Goal: Navigation & Orientation: Understand site structure

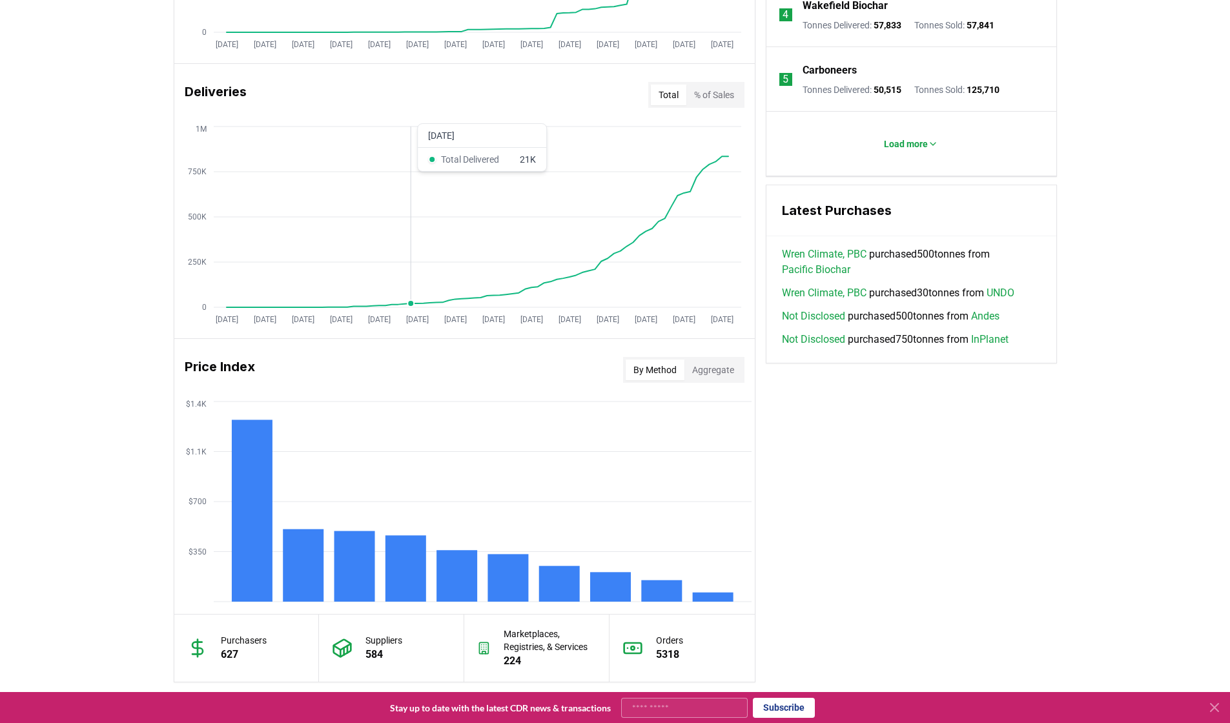
scroll to position [332, 0]
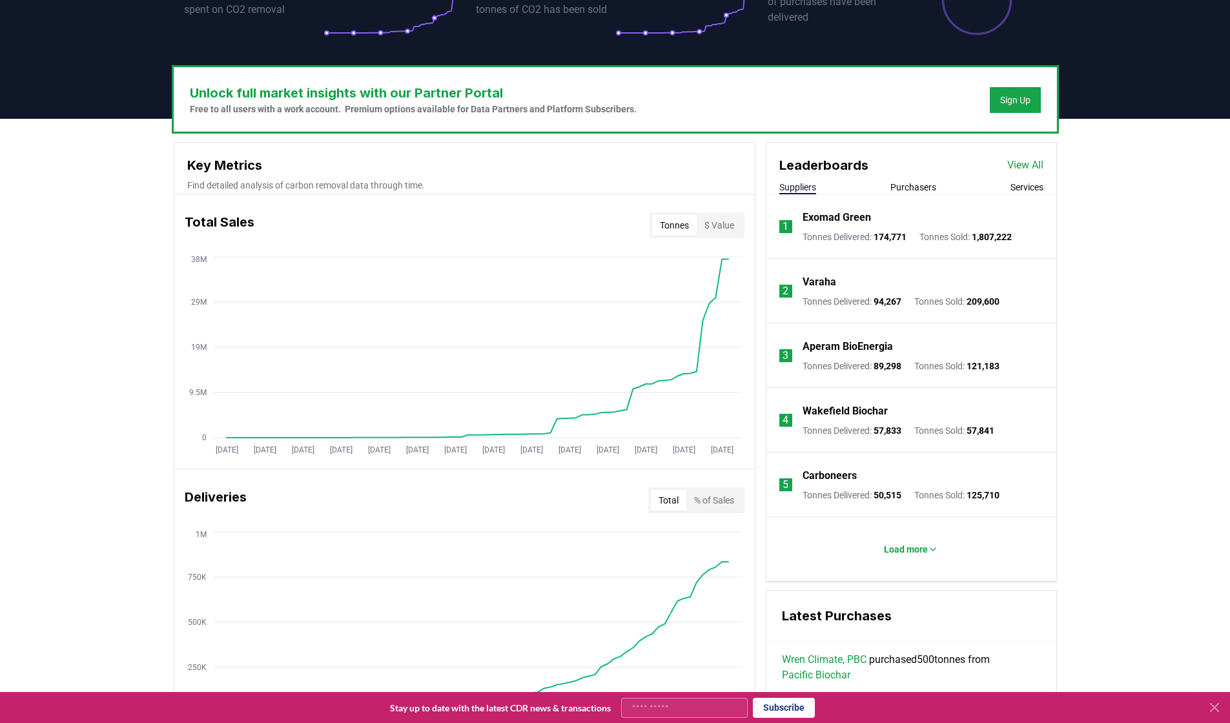
click at [1030, 168] on link "View All" at bounding box center [1025, 164] width 36 height 15
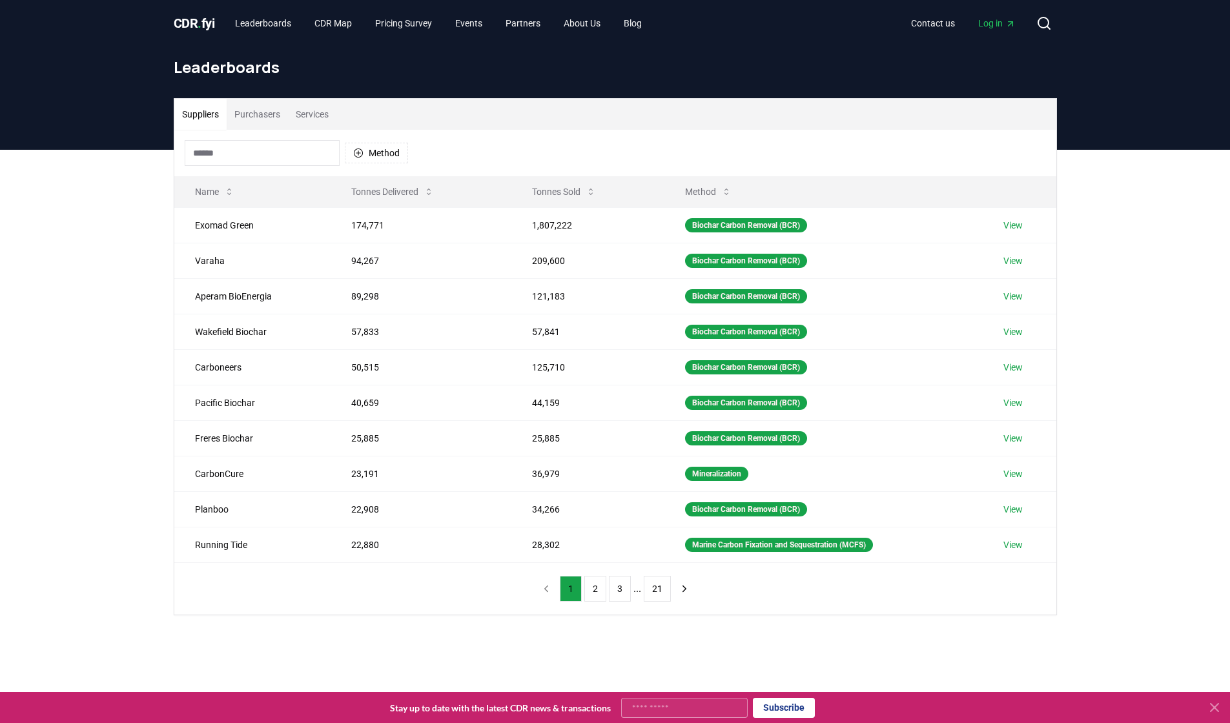
click at [203, 121] on button "Suppliers" at bounding box center [200, 114] width 52 height 31
click at [587, 192] on icon at bounding box center [590, 192] width 10 height 10
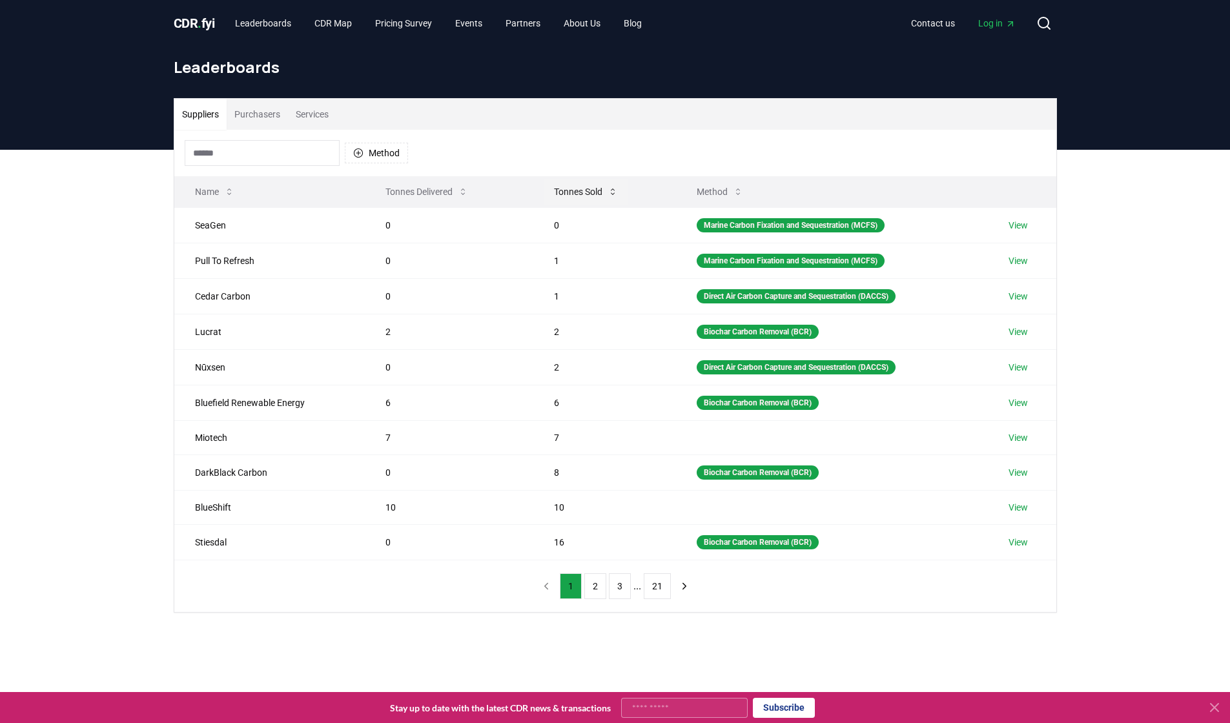
click at [614, 194] on icon at bounding box center [612, 192] width 10 height 10
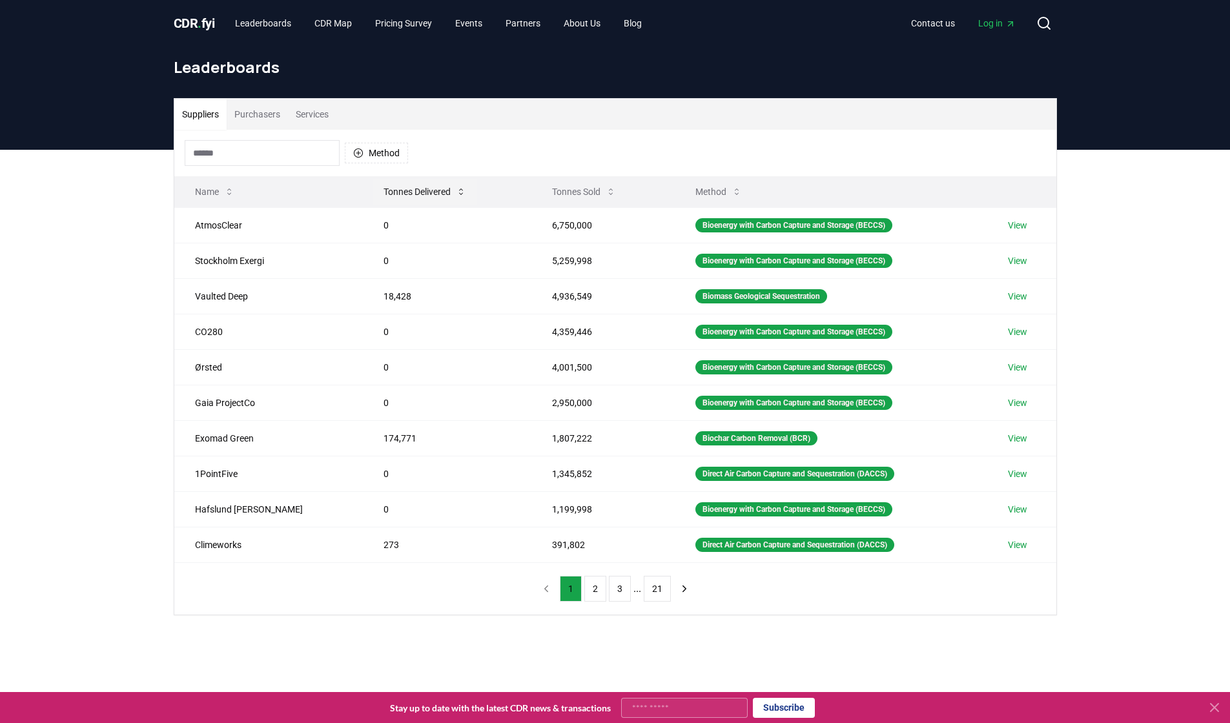
click at [373, 189] on button "Tonnes Delivered" at bounding box center [424, 192] width 103 height 26
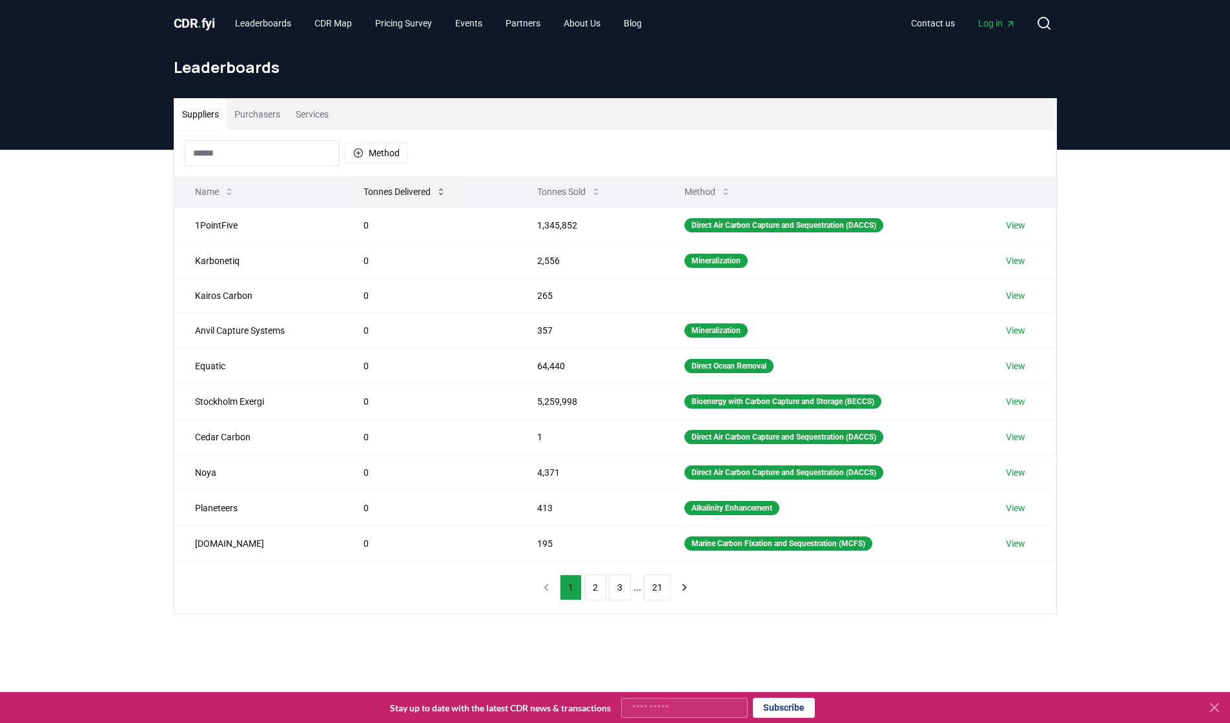
click at [446, 190] on icon at bounding box center [441, 192] width 10 height 10
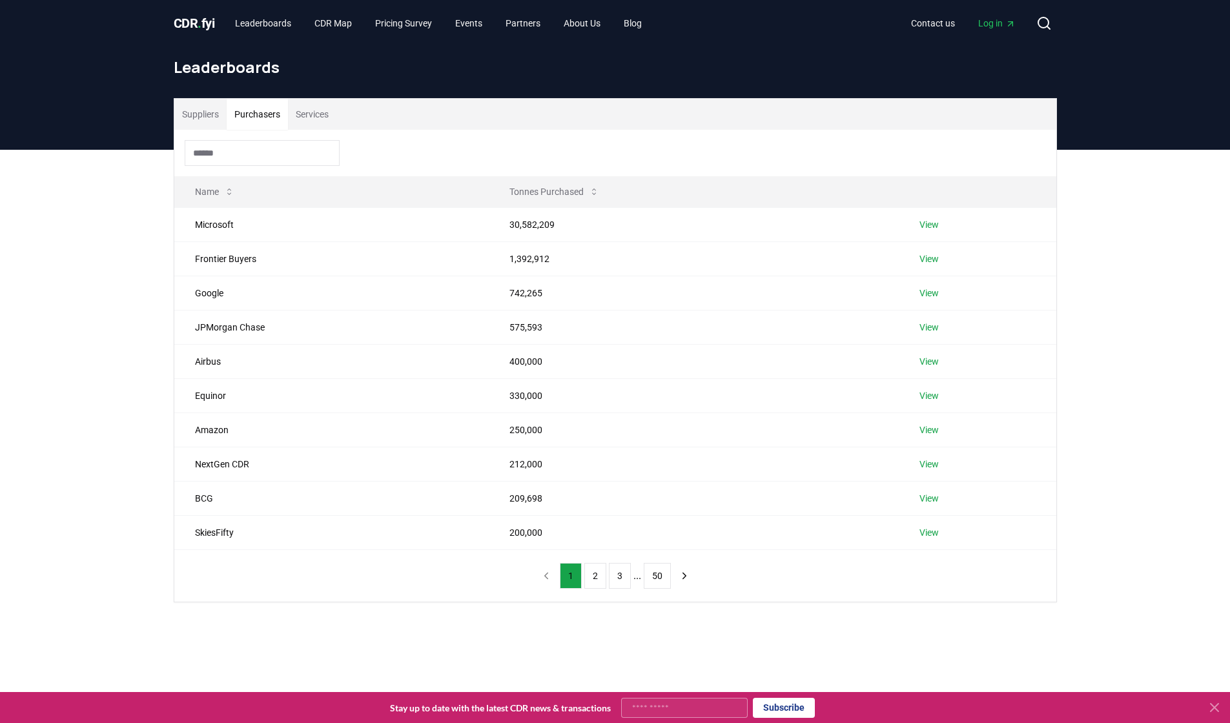
click at [250, 114] on button "Purchasers" at bounding box center [257, 114] width 61 height 31
click at [591, 190] on icon at bounding box center [594, 192] width 10 height 10
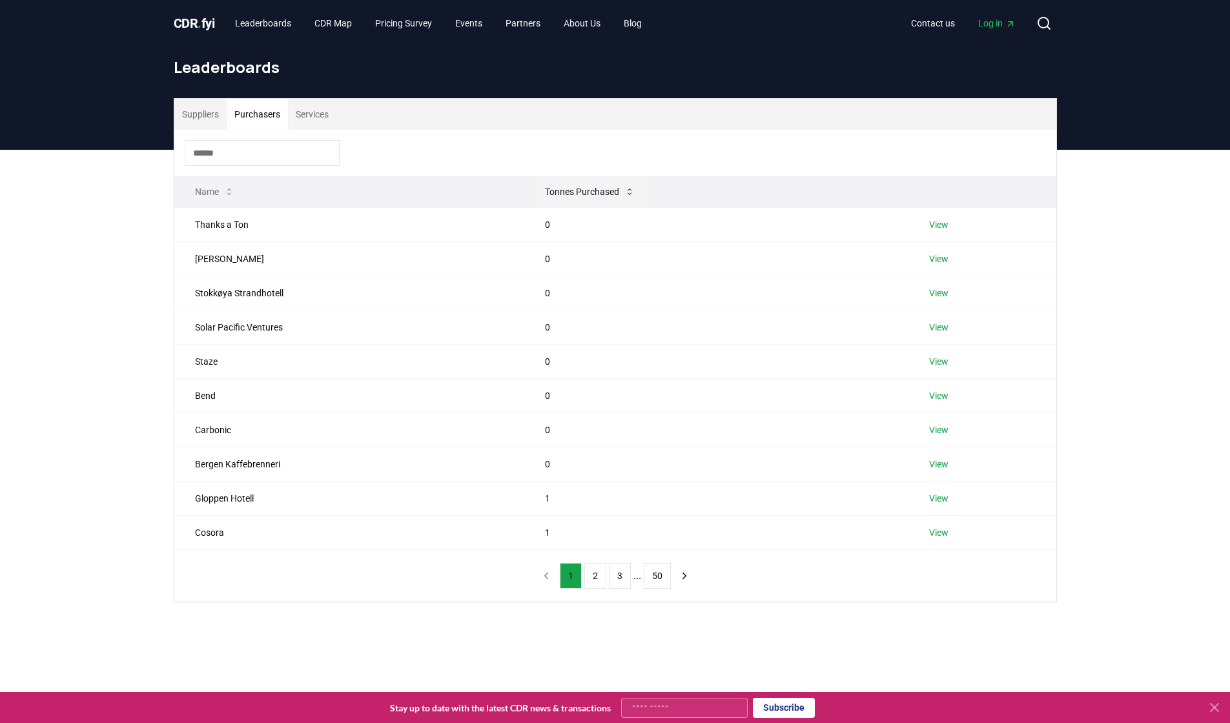
click at [591, 190] on button "Tonnes Purchased" at bounding box center [589, 192] width 110 height 26
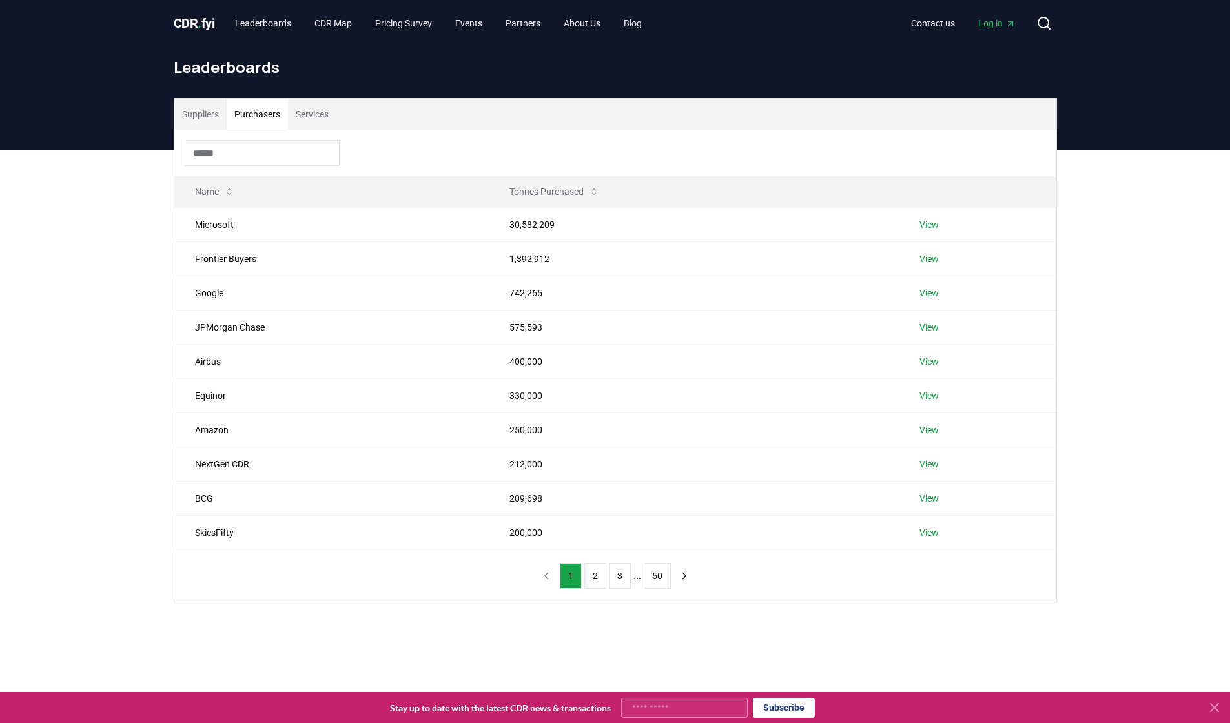
click at [191, 112] on button "Suppliers" at bounding box center [200, 114] width 52 height 31
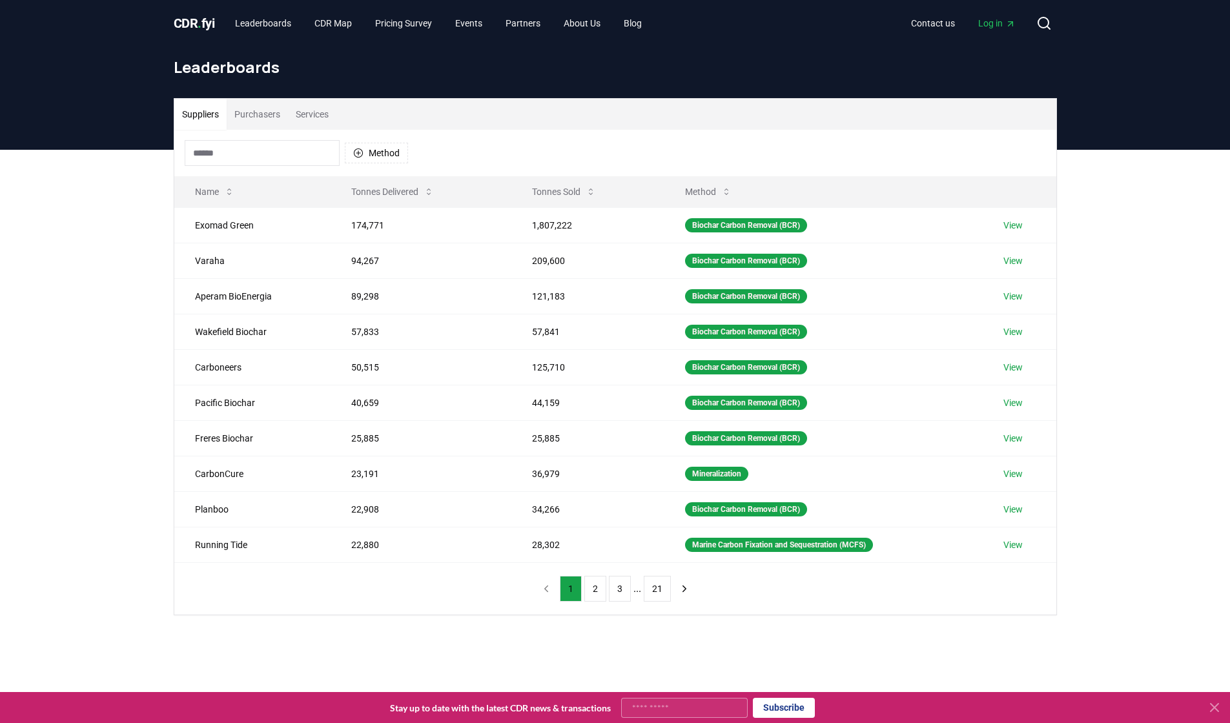
click at [255, 108] on button "Purchasers" at bounding box center [257, 114] width 61 height 31
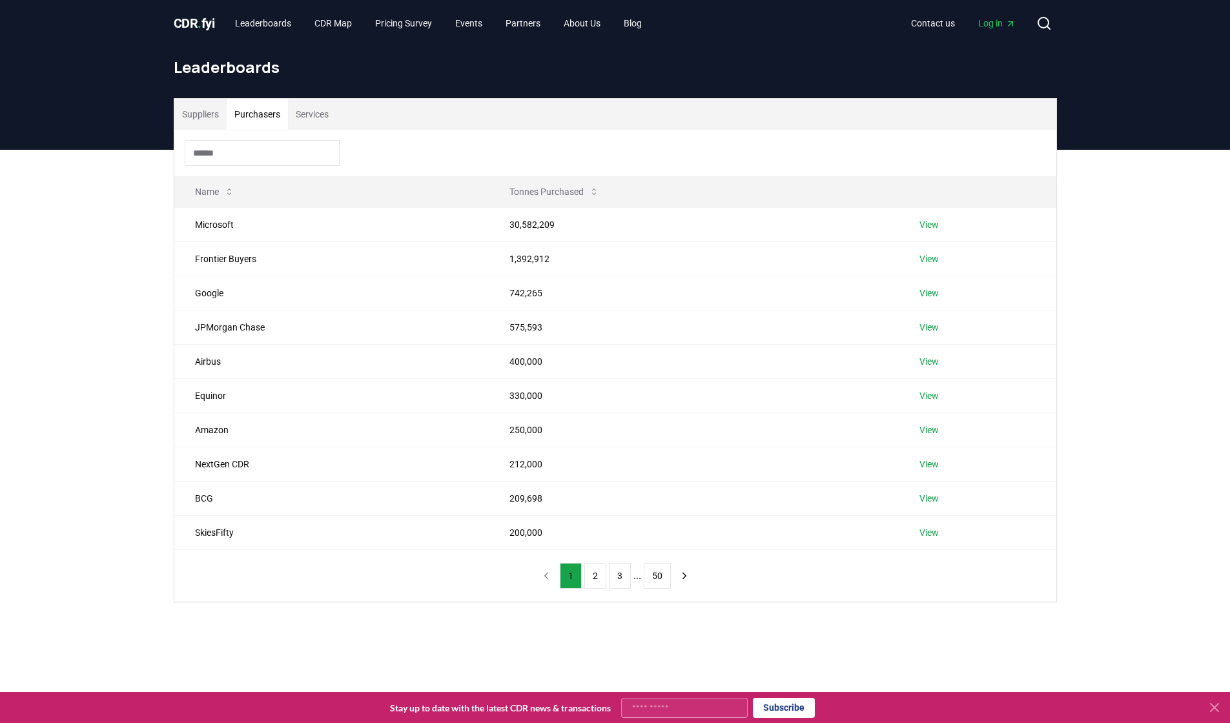
click at [201, 120] on button "Suppliers" at bounding box center [200, 114] width 52 height 31
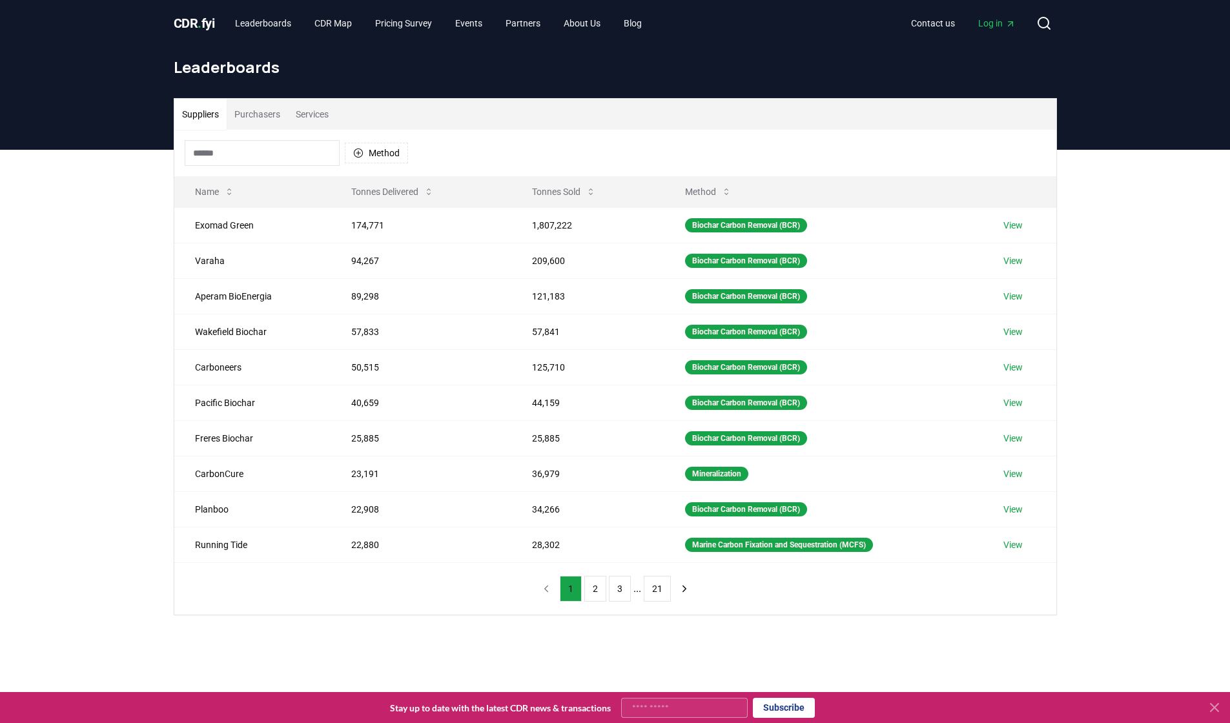
click at [252, 115] on button "Purchasers" at bounding box center [257, 114] width 61 height 31
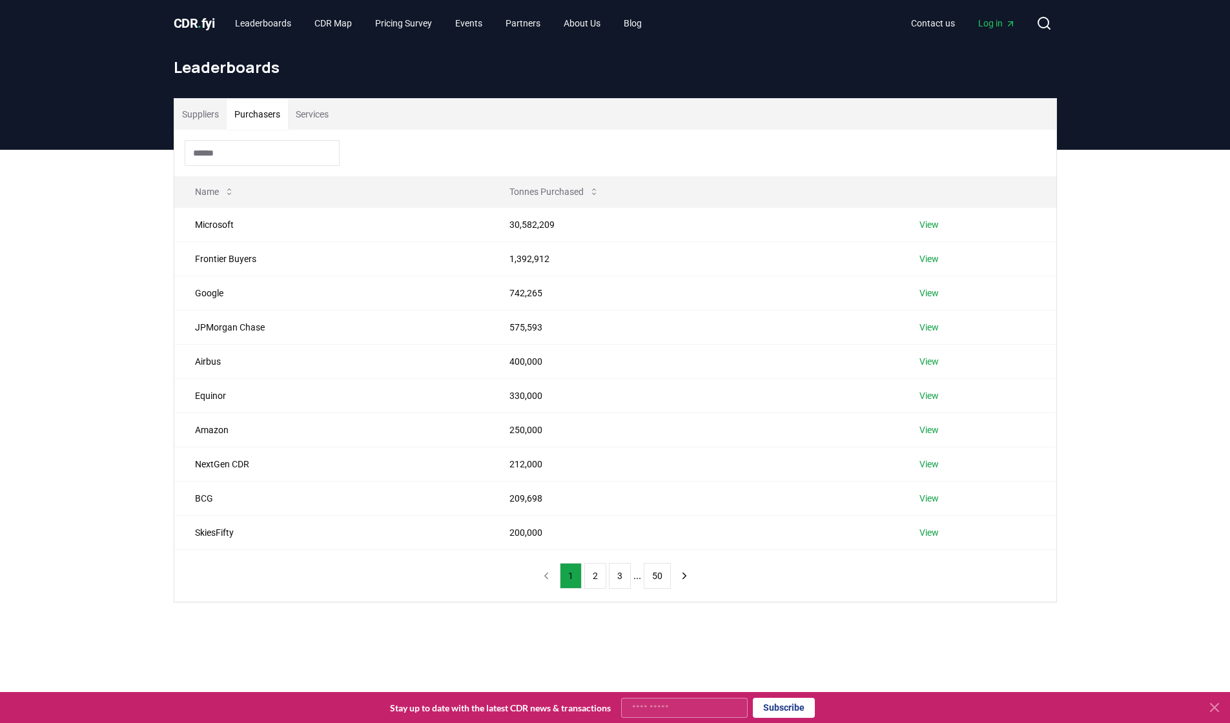
click at [329, 120] on button "Services" at bounding box center [312, 114] width 48 height 31
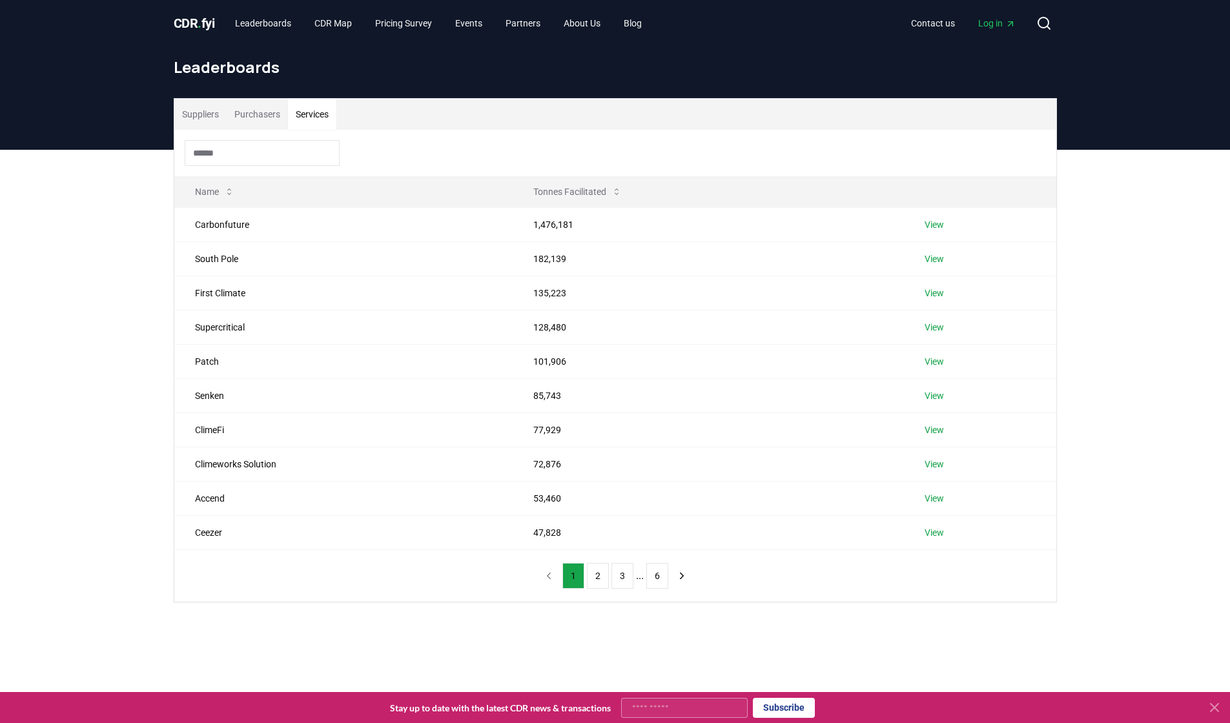
click at [445, 117] on div "Suppliers Purchasers Services" at bounding box center [615, 114] width 882 height 31
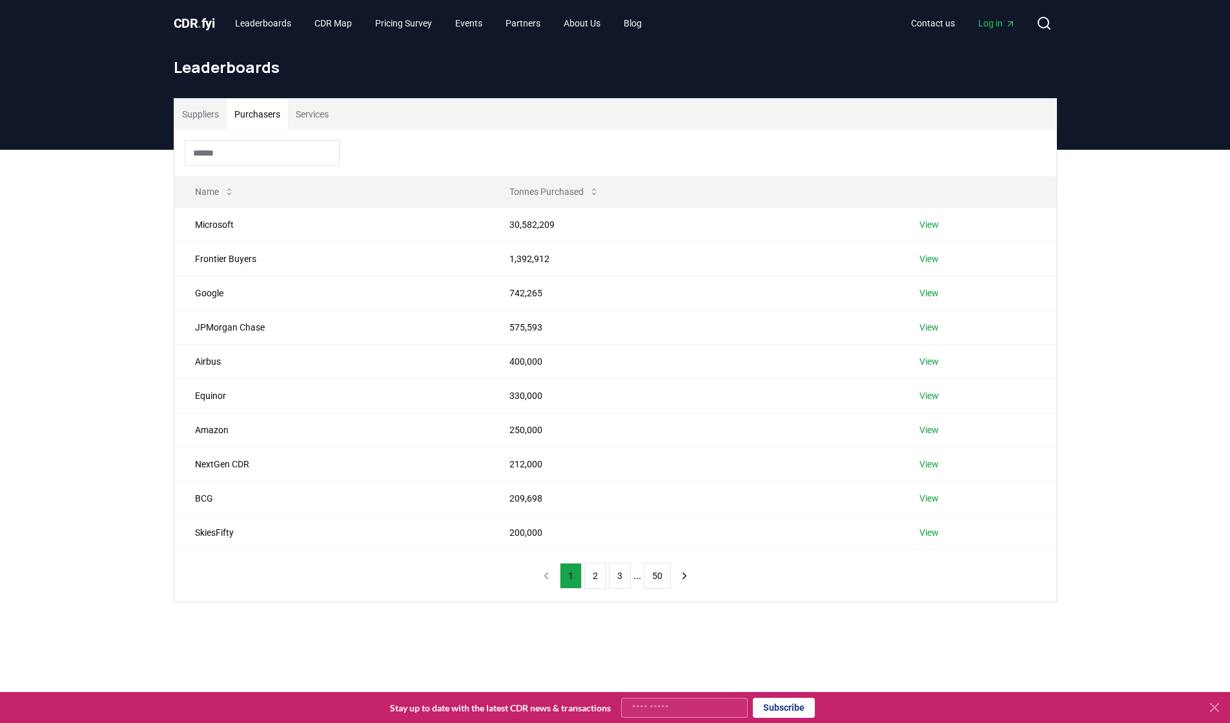
click at [278, 122] on button "Purchasers" at bounding box center [257, 114] width 61 height 31
click at [197, 119] on button "Suppliers" at bounding box center [200, 114] width 52 height 31
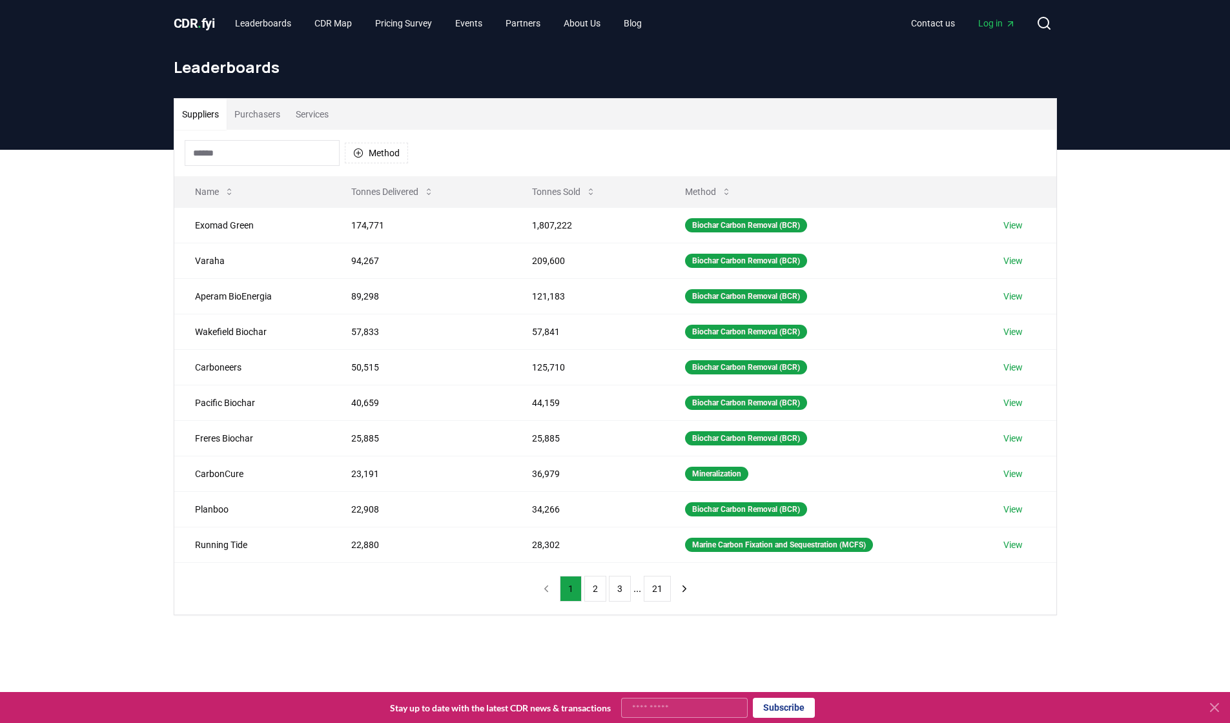
click at [197, 26] on span "CDR . fyi" at bounding box center [194, 22] width 41 height 15
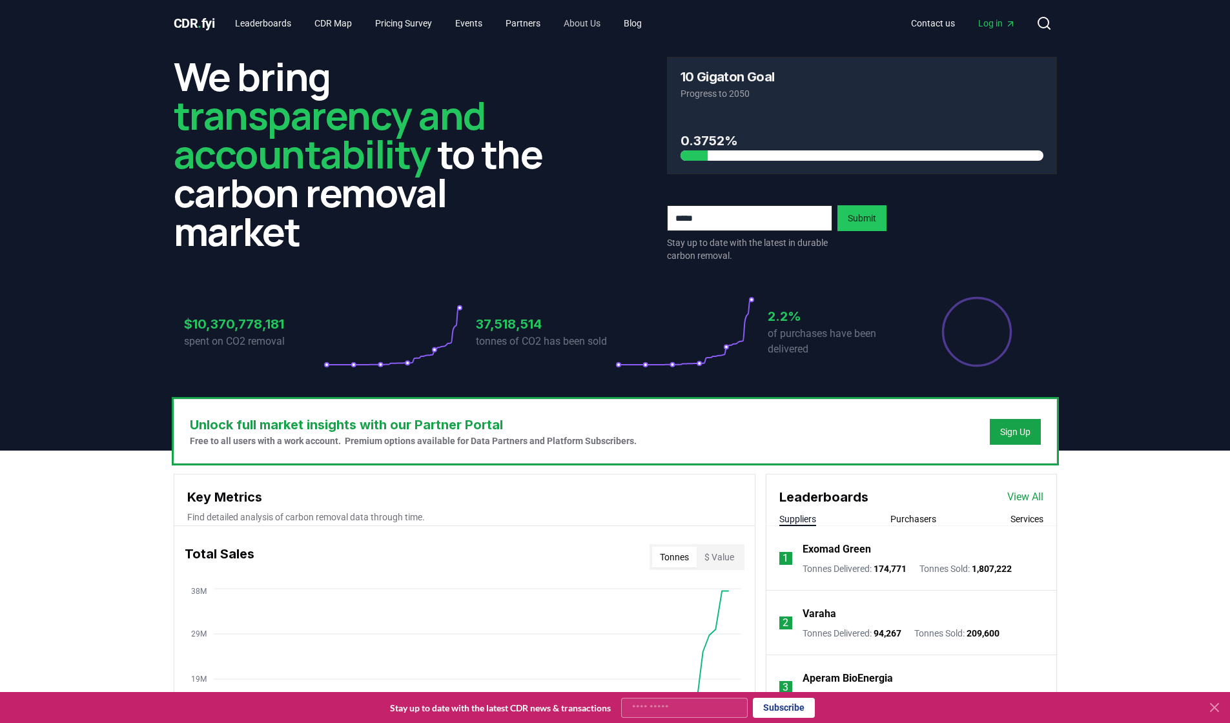
click at [609, 24] on link "About Us" at bounding box center [581, 23] width 57 height 23
